Goal: Information Seeking & Learning: Learn about a topic

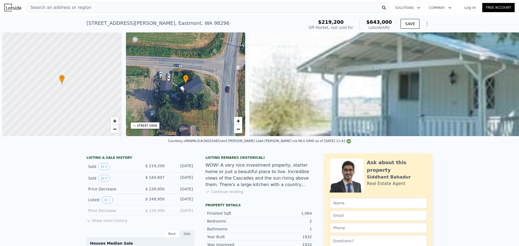
click at [129, 8] on div "Search an address or region" at bounding box center [208, 7] width 364 height 11
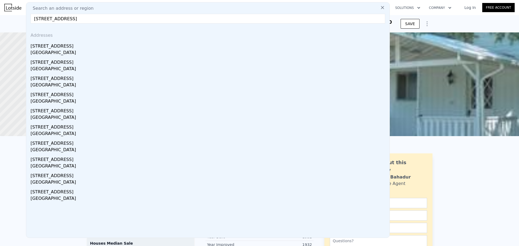
type input "[STREET_ADDRESS]"
click at [82, 50] on div "[GEOGRAPHIC_DATA]" at bounding box center [209, 53] width 357 height 8
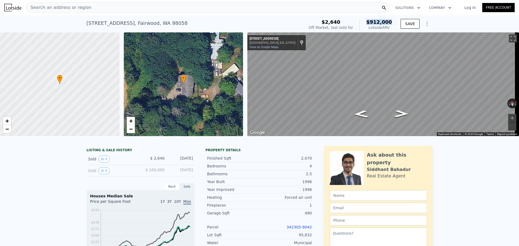
drag, startPoint x: 370, startPoint y: 22, endPoint x: 391, endPoint y: 20, distance: 20.6
click at [391, 20] on span "$912,000" at bounding box center [379, 22] width 26 height 6
copy span "$912,000"
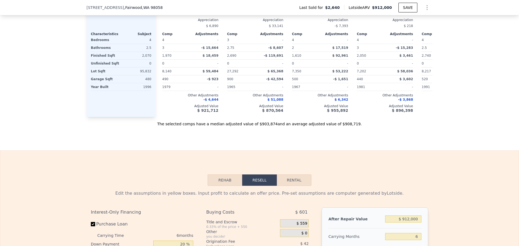
scroll to position [538, 0]
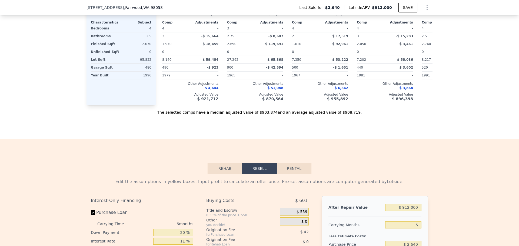
click at [223, 174] on button "Rehab" at bounding box center [224, 168] width 35 height 11
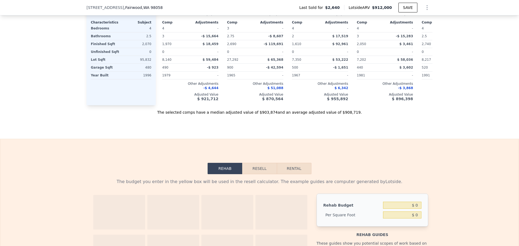
scroll to position [646, 0]
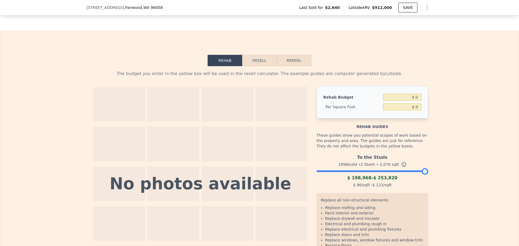
click at [376, 181] on div "To the Studs 1996 build • 2.5 bath • 2,070 sqft $ 198,968 - $ 253,820 $ 96 /sqf…" at bounding box center [372, 170] width 112 height 37
click at [379, 172] on div at bounding box center [372, 169] width 112 height 3
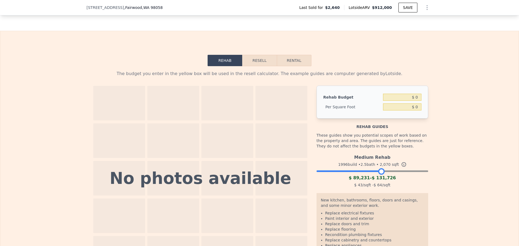
click at [399, 180] on div "Medium Rehab 1996 build • 2.5 bath • 2,070 sqft $ 89,231 - $ 131,726 $ 43 /sqft…" at bounding box center [372, 170] width 112 height 37
click at [397, 172] on div at bounding box center [372, 169] width 112 height 3
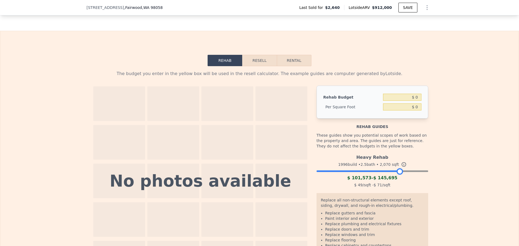
click at [378, 172] on div at bounding box center [372, 169] width 112 height 3
